Goal: Information Seeking & Learning: Understand process/instructions

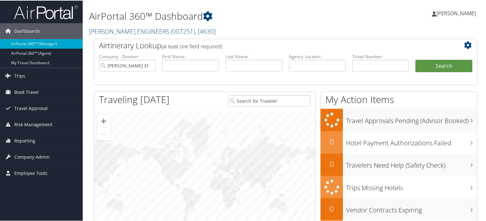
click at [171, 28] on span "( 007251 )" at bounding box center [183, 30] width 24 height 9
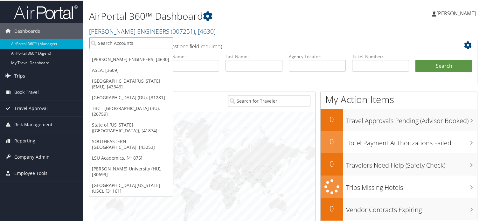
click at [149, 38] on input "search" at bounding box center [131, 43] width 84 height 12
type input "asea"
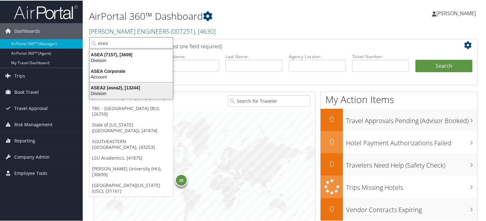
click at [137, 85] on div "ASEA2 (asea2), [13244]" at bounding box center [131, 87] width 91 height 6
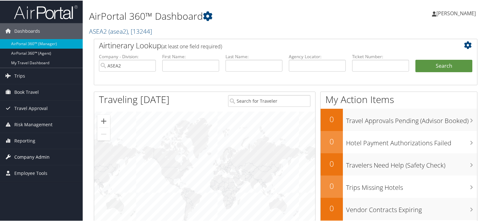
click at [38, 158] on span "Company Admin" at bounding box center [31, 156] width 35 height 16
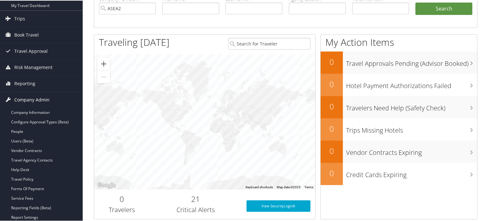
scroll to position [127, 0]
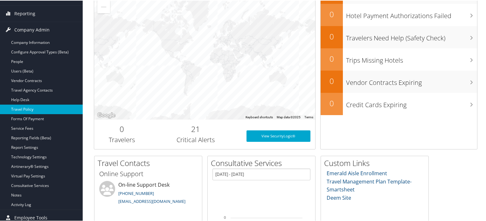
click at [27, 107] on link "Travel Policy" at bounding box center [41, 109] width 83 height 10
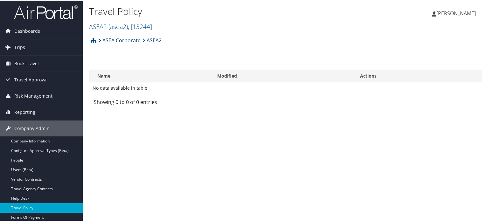
click at [121, 41] on link "ASEA Corporate" at bounding box center [119, 39] width 43 height 13
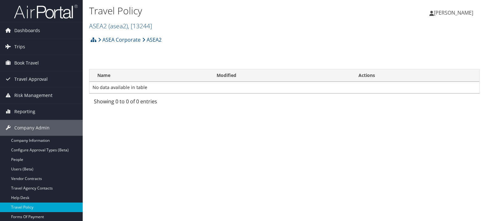
click at [130, 25] on span ", [ 13244 ]" at bounding box center [140, 26] width 24 height 9
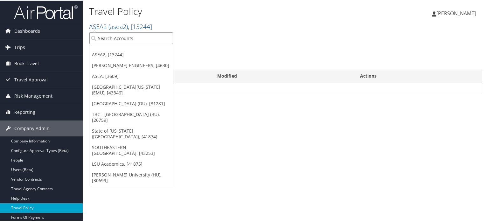
click at [127, 38] on input "search" at bounding box center [131, 38] width 84 height 12
type input "asea"
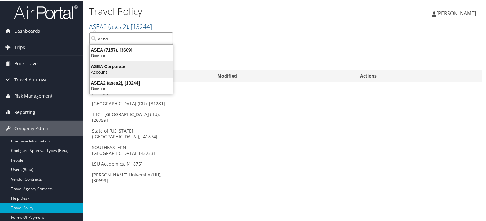
click at [126, 67] on div "ASEA Corporate" at bounding box center [131, 66] width 91 height 6
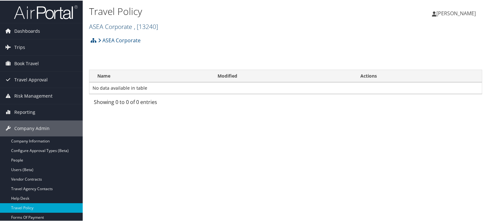
click at [118, 23] on link "ASEA Corporate , [ 13240 ]" at bounding box center [123, 26] width 69 height 9
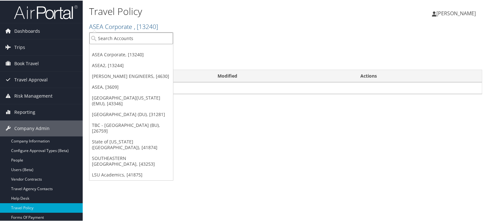
click at [120, 39] on input "search" at bounding box center [131, 38] width 84 height 12
type input "asea"
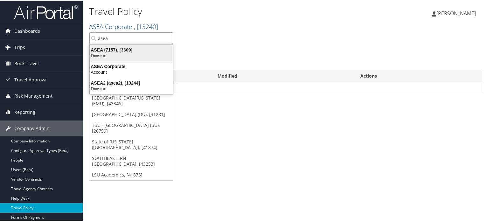
click at [122, 53] on div "Division" at bounding box center [131, 55] width 91 height 6
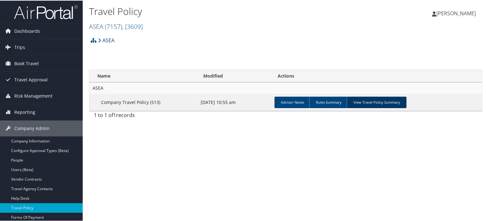
click at [362, 104] on link "View Travel Policy Summary" at bounding box center [376, 101] width 60 height 11
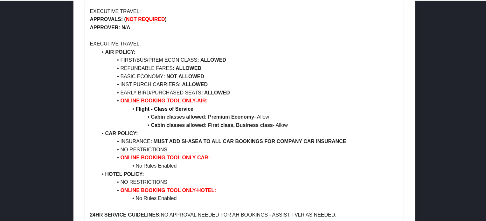
scroll to position [636, 0]
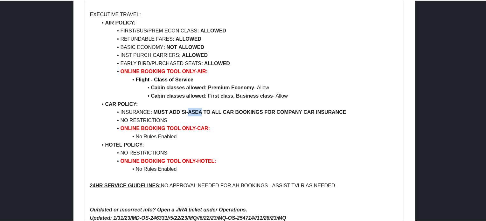
drag, startPoint x: 188, startPoint y: 110, endPoint x: 200, endPoint y: 110, distance: 12.1
click at [200, 110] on strong "MUST ADD SI-ASEA TO ALL CAR BOOKINGS FOR COMPANY CAR INSURANCE" at bounding box center [249, 111] width 193 height 5
copy strong "ASEA"
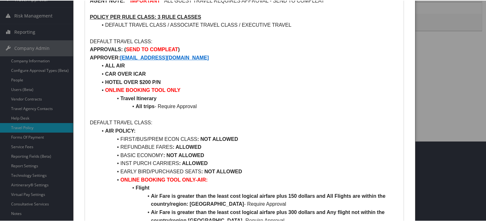
scroll to position [32, 0]
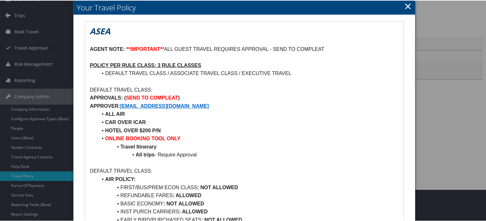
click at [407, 7] on link "×" at bounding box center [407, 5] width 7 height 13
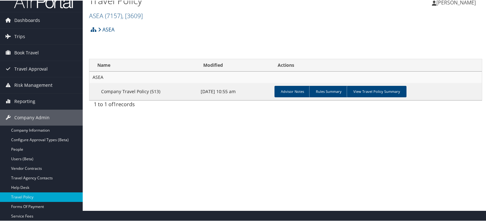
scroll to position [0, 0]
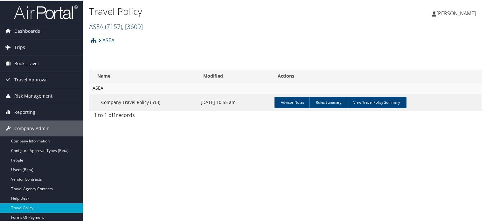
click at [130, 26] on span ", [ 3609 ]" at bounding box center [132, 26] width 21 height 9
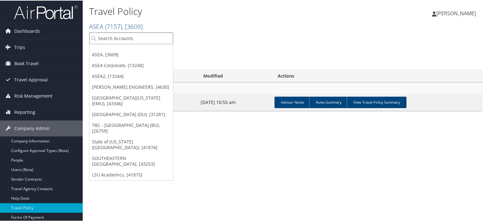
click at [136, 34] on input "search" at bounding box center [131, 38] width 84 height 12
type input "idahoan"
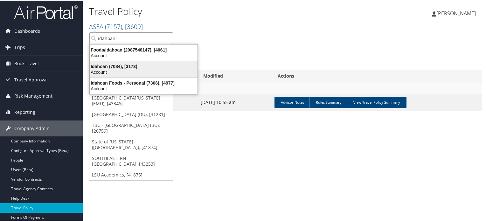
click at [127, 67] on div "Idahoan (7084), [3173]" at bounding box center [143, 66] width 115 height 6
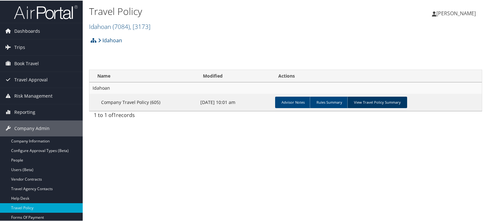
click at [364, 104] on link "View Travel Policy Summary" at bounding box center [377, 101] width 60 height 11
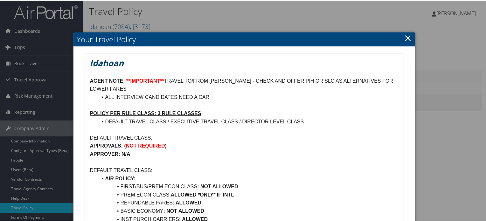
click at [404, 39] on link "×" at bounding box center [407, 37] width 7 height 13
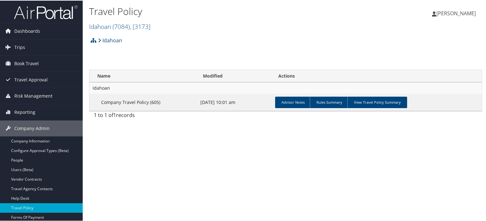
click at [53, 11] on img at bounding box center [46, 11] width 64 height 15
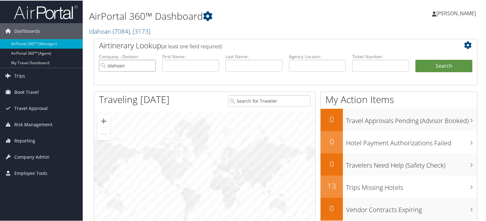
click at [149, 65] on input "Idahoan" at bounding box center [127, 65] width 57 height 12
click at [303, 68] on input "text" at bounding box center [317, 65] width 57 height 12
paste input "DJSDX0"
type input "DJSDX0"
click at [444, 68] on button "Search" at bounding box center [443, 65] width 57 height 13
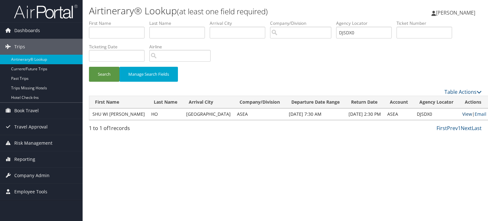
click at [462, 114] on link "View" at bounding box center [467, 114] width 10 height 6
click at [39, 175] on span "Company Admin" at bounding box center [31, 175] width 35 height 16
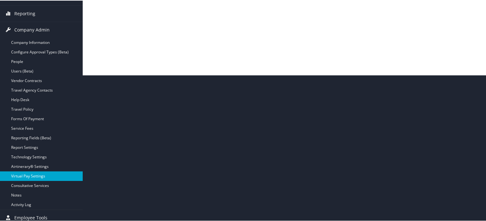
scroll to position [150, 0]
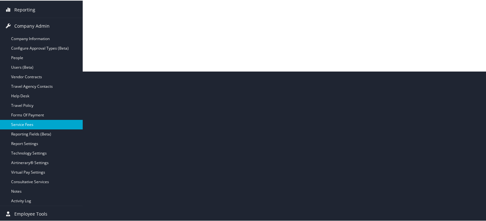
click at [31, 123] on link "Service Fees" at bounding box center [41, 124] width 83 height 10
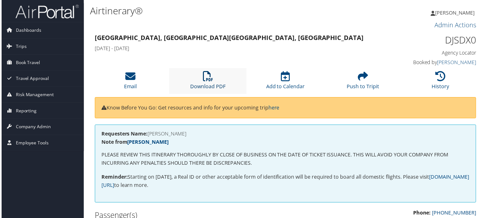
click at [205, 79] on icon at bounding box center [207, 77] width 10 height 10
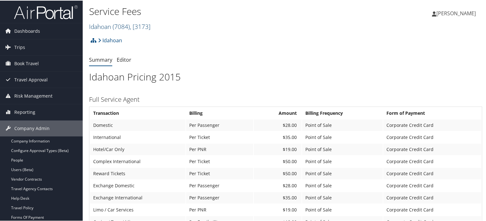
click at [125, 25] on span "( 7084 )" at bounding box center [121, 26] width 17 height 9
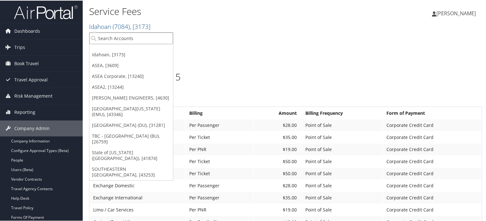
click at [129, 36] on input "search" at bounding box center [131, 38] width 84 height 12
type input "asea"
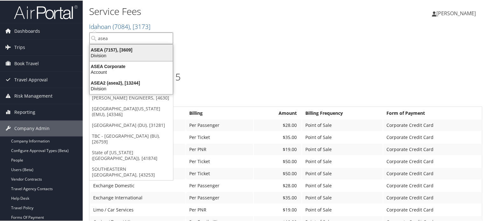
click at [133, 49] on div "ASEA (7157), [3609]" at bounding box center [131, 49] width 91 height 6
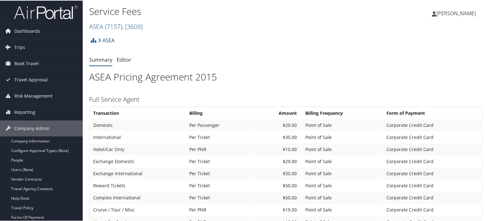
click at [56, 8] on img at bounding box center [46, 11] width 64 height 15
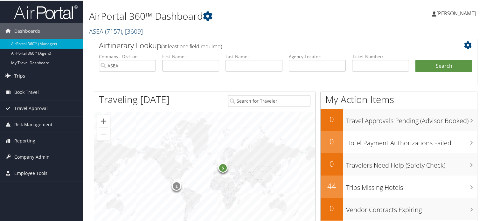
click at [131, 30] on span ", [ 3609 ]" at bounding box center [132, 30] width 21 height 9
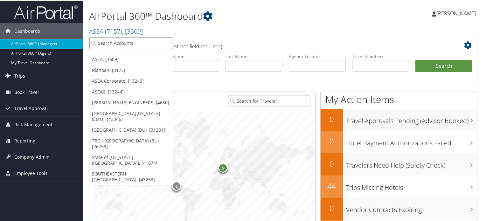
click at [128, 45] on input "search" at bounding box center [131, 43] width 84 height 12
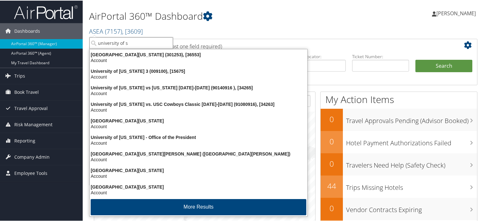
type input "university of so"
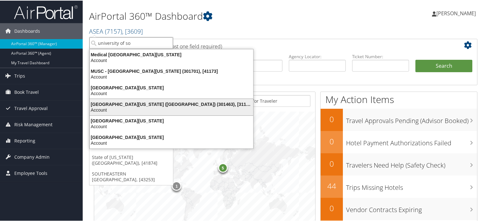
click at [155, 103] on div "University of Southern California (USC) (301463), [31161]" at bounding box center [171, 104] width 171 height 6
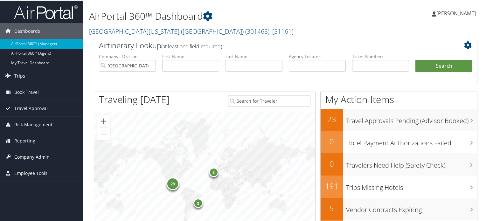
click at [31, 161] on span "Company Admin" at bounding box center [31, 156] width 35 height 16
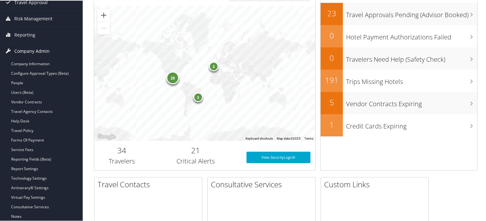
scroll to position [127, 0]
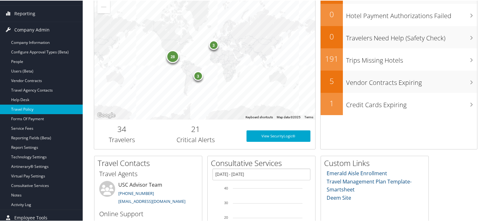
click at [31, 106] on link "Travel Policy" at bounding box center [41, 109] width 83 height 10
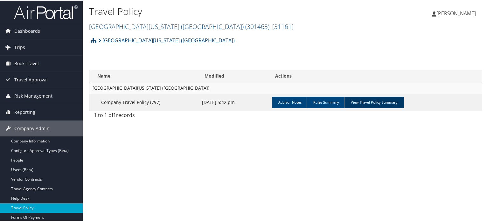
click at [361, 102] on link "View Travel Policy Summary" at bounding box center [374, 101] width 60 height 11
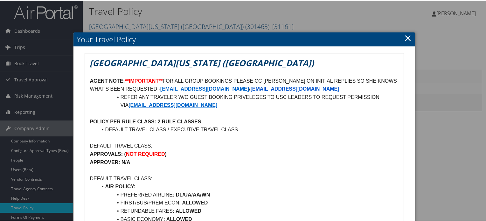
click at [410, 39] on h2 "Your Travel Policy" at bounding box center [243, 39] width 341 height 14
click at [407, 37] on link "×" at bounding box center [407, 37] width 7 height 13
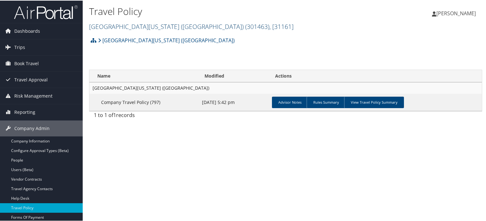
click at [187, 25] on link "University of Southern California (USC) ( 301463 ) , [ 31161 ]" at bounding box center [191, 26] width 204 height 9
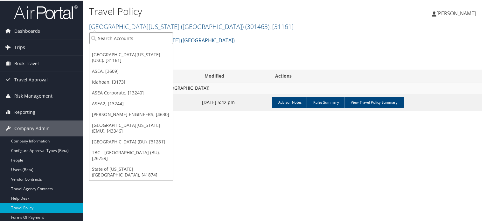
click at [151, 40] on input "search" at bounding box center [131, 38] width 84 height 12
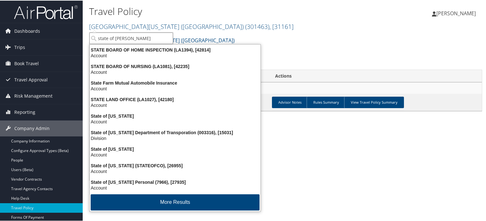
type input "state of loui"
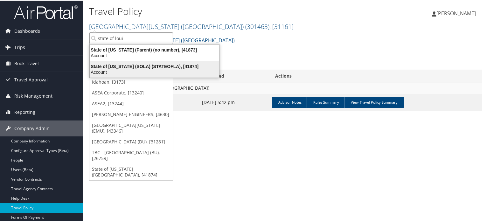
click at [151, 61] on div "State of Louisiana (SOLA) (STATEOFLA), [41874] Account" at bounding box center [154, 68] width 127 height 15
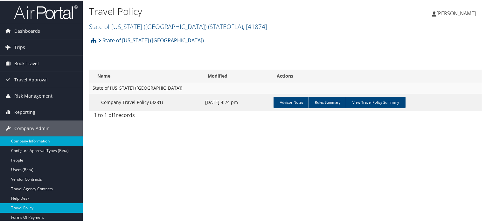
click at [47, 138] on link "Company Information" at bounding box center [41, 141] width 83 height 10
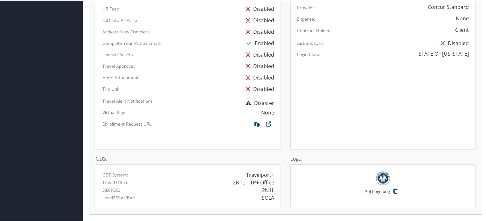
scroll to position [413, 0]
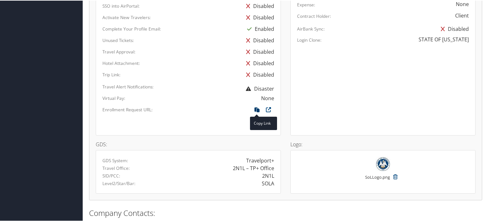
click at [256, 108] on icon at bounding box center [256, 110] width 11 height 8
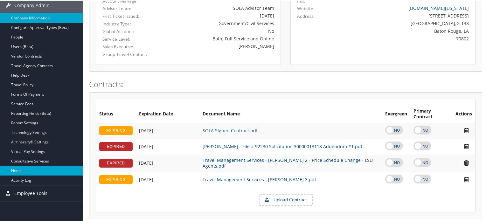
scroll to position [159, 0]
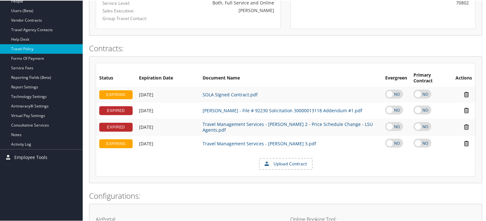
click at [28, 48] on link "Travel Policy" at bounding box center [41, 49] width 83 height 10
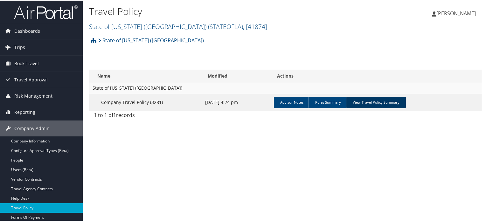
click at [363, 103] on link "View Travel Policy Summary" at bounding box center [376, 101] width 60 height 11
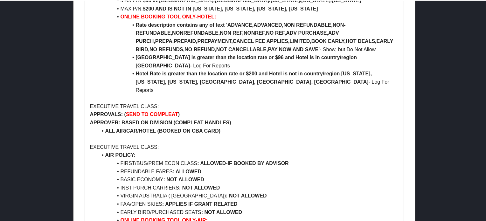
scroll to position [445, 0]
